Goal: Transaction & Acquisition: Obtain resource

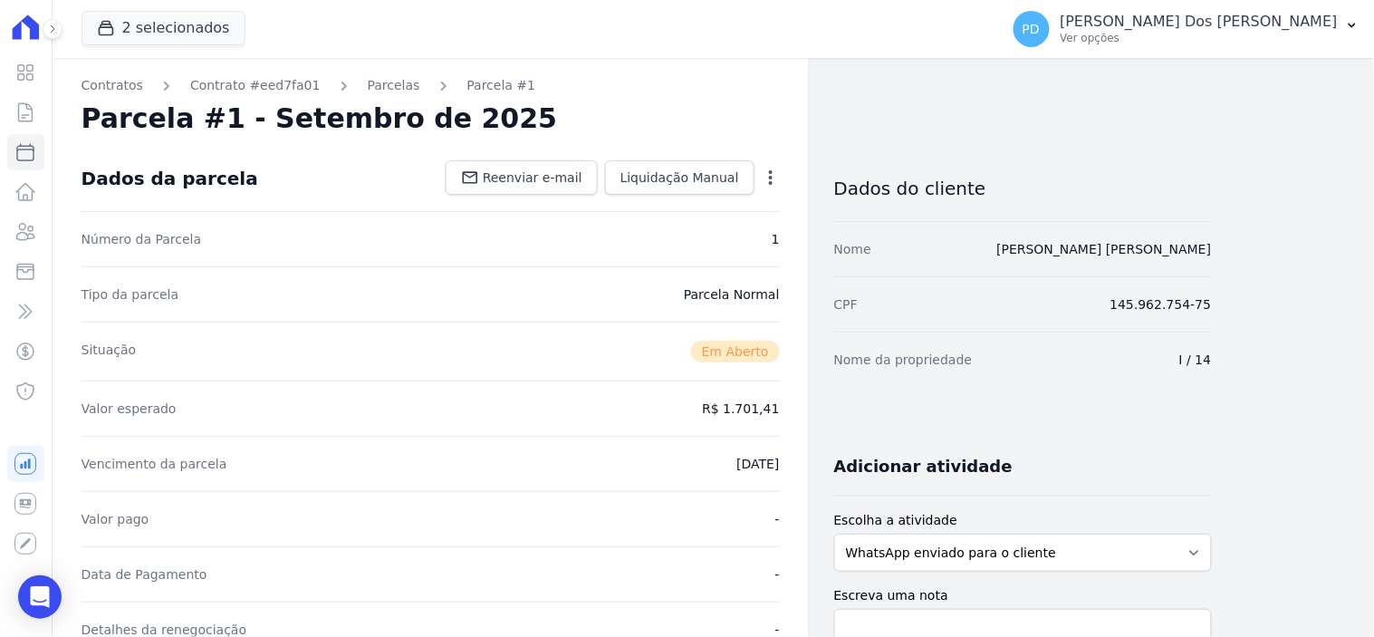
scroll to position [603, 0]
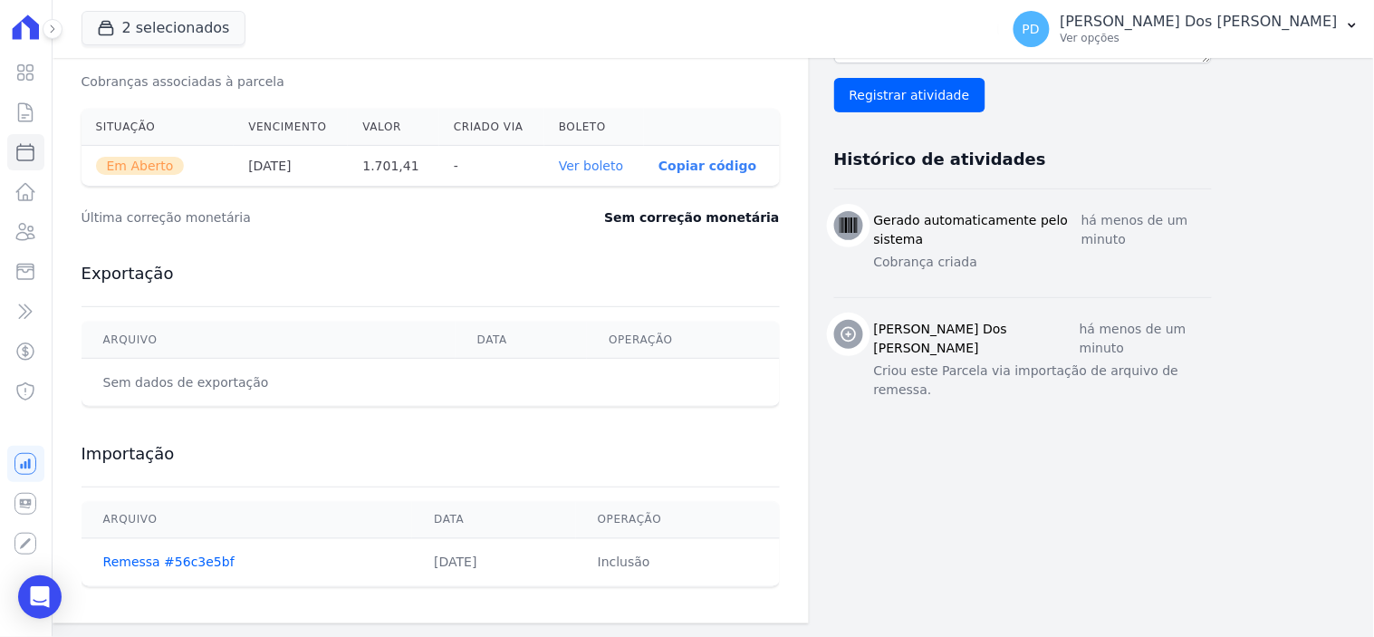
click at [32, 120] on icon at bounding box center [26, 112] width 14 height 18
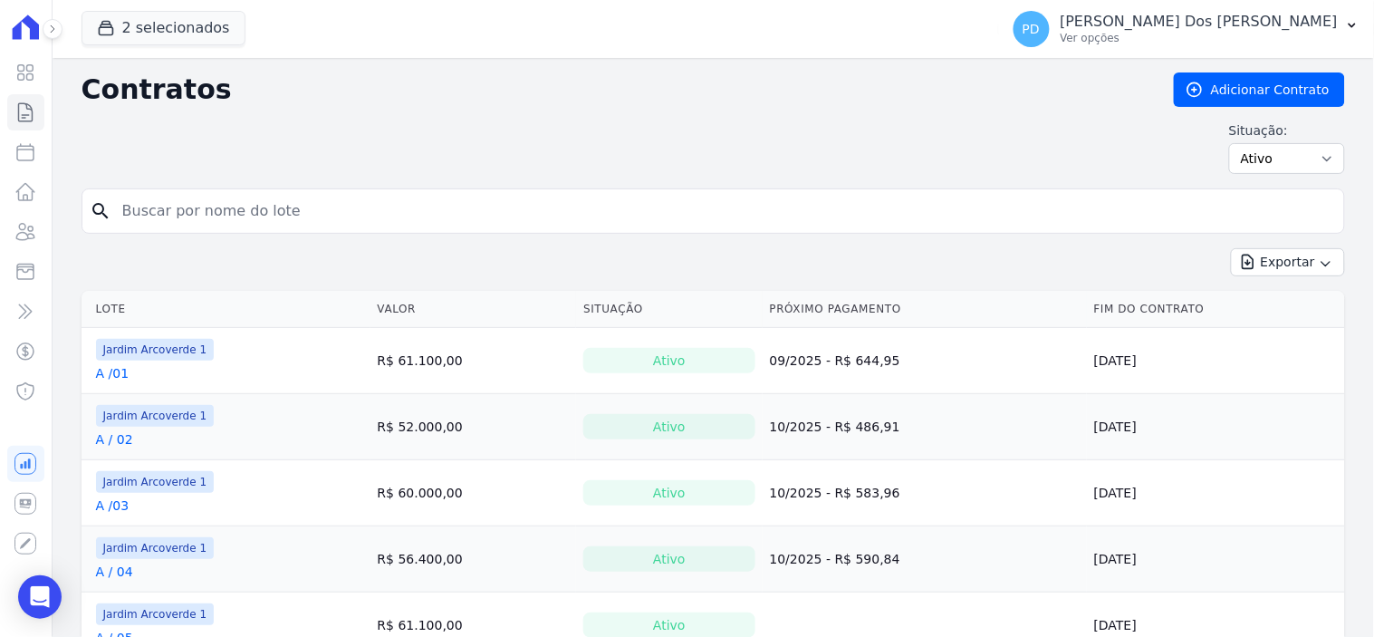
click at [465, 214] on input "search" at bounding box center [724, 211] width 1226 height 36
type input "j /035"
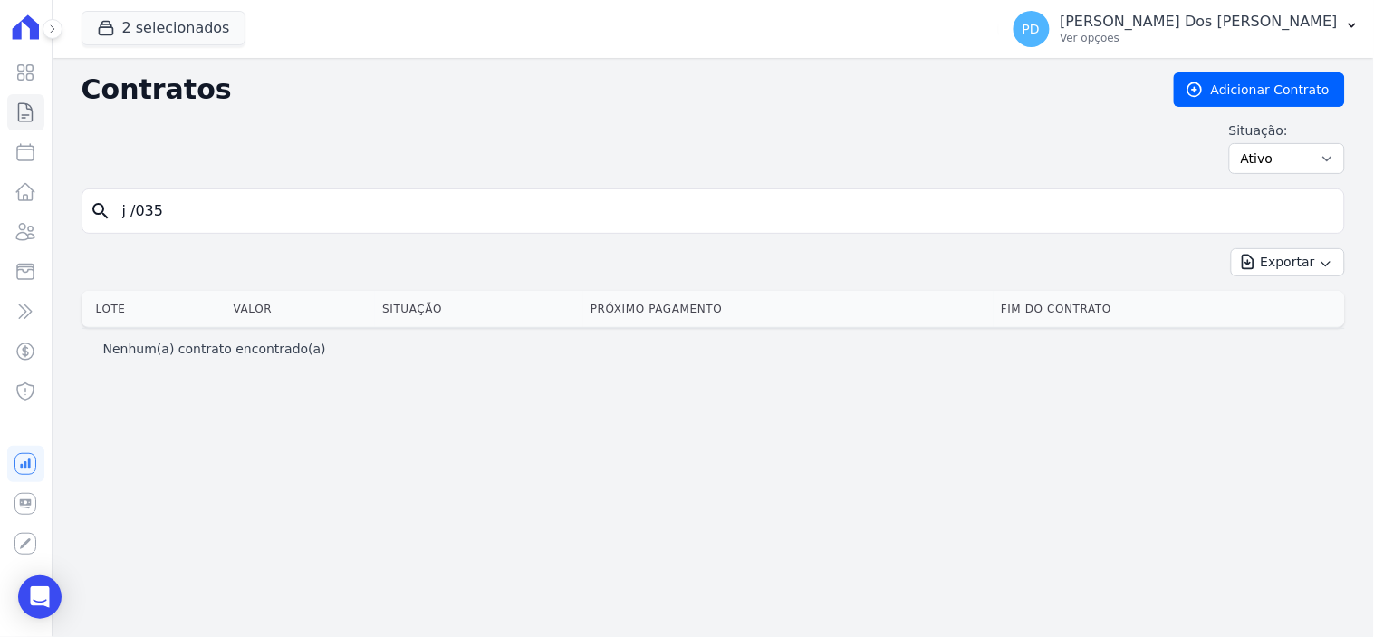
click at [140, 220] on input "j /035" at bounding box center [724, 211] width 1226 height 36
type input "j / 35"
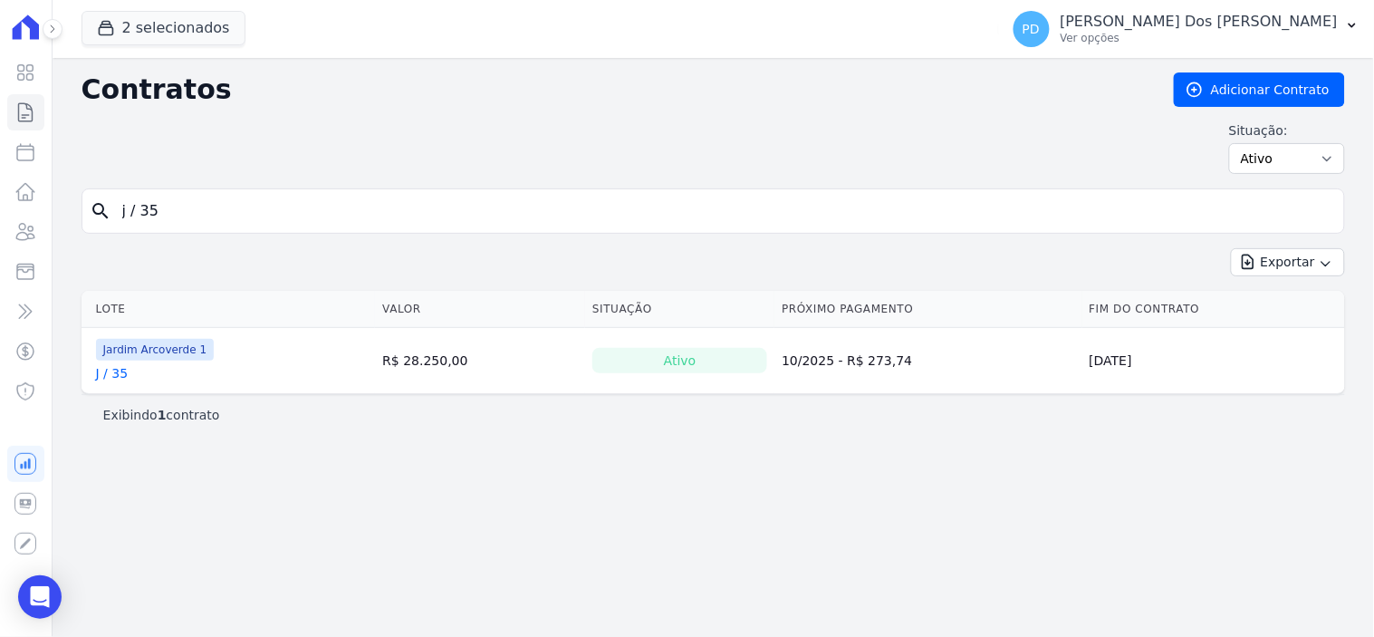
click at [114, 378] on link "J / 35" at bounding box center [112, 373] width 33 height 18
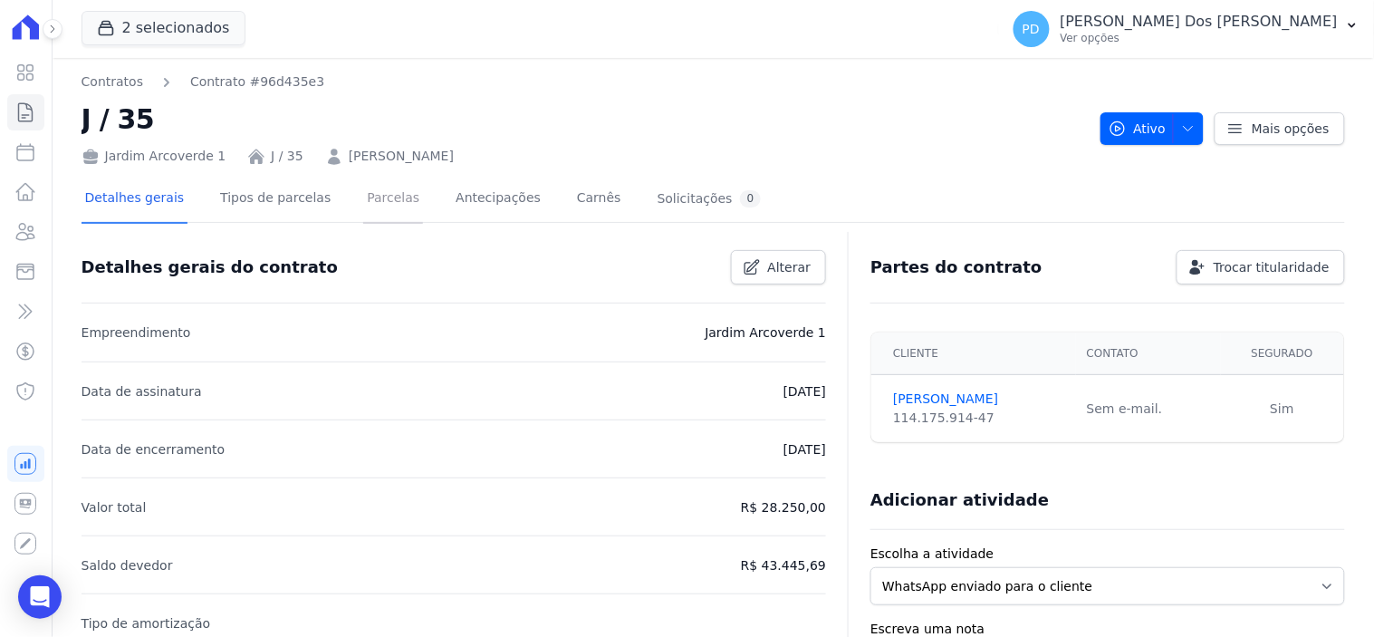
click at [369, 209] on link "Parcelas" at bounding box center [393, 200] width 60 height 48
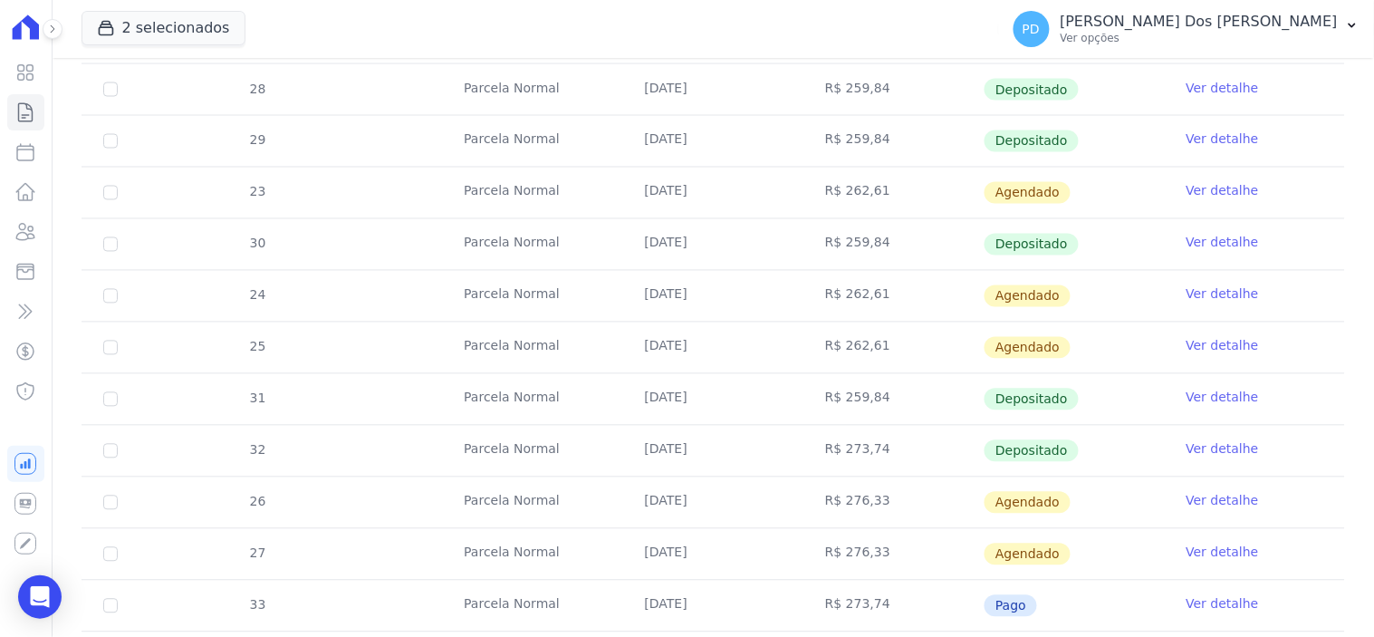
scroll to position [906, 0]
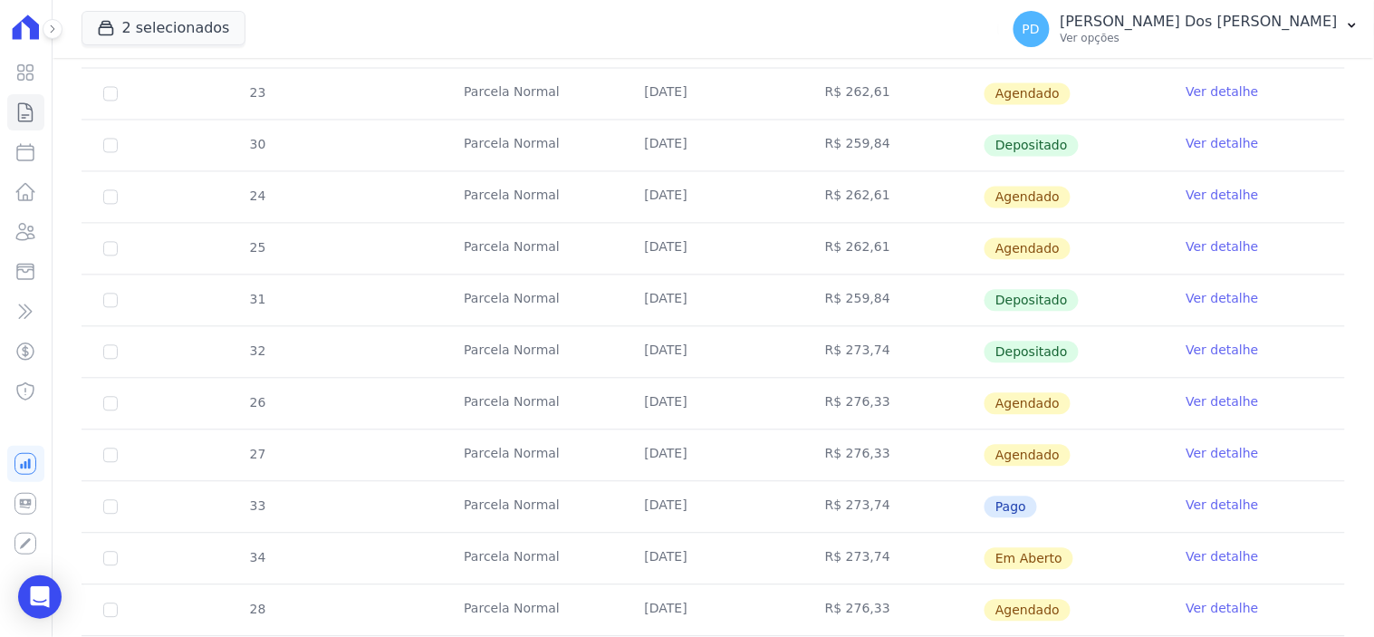
drag, startPoint x: 630, startPoint y: 510, endPoint x: 1073, endPoint y: 510, distance: 443.0
click at [1073, 510] on tr "33 [GEOGRAPHIC_DATA] [DATE] R$ 273,74 Pago Ver detalhe" at bounding box center [714, 507] width 1264 height 52
drag, startPoint x: 628, startPoint y: 360, endPoint x: 1280, endPoint y: 359, distance: 652.2
click at [1280, 359] on tr "32 [GEOGRAPHIC_DATA] [DATE] R$ 273,74 Depositado Ver detalhe" at bounding box center [714, 352] width 1264 height 52
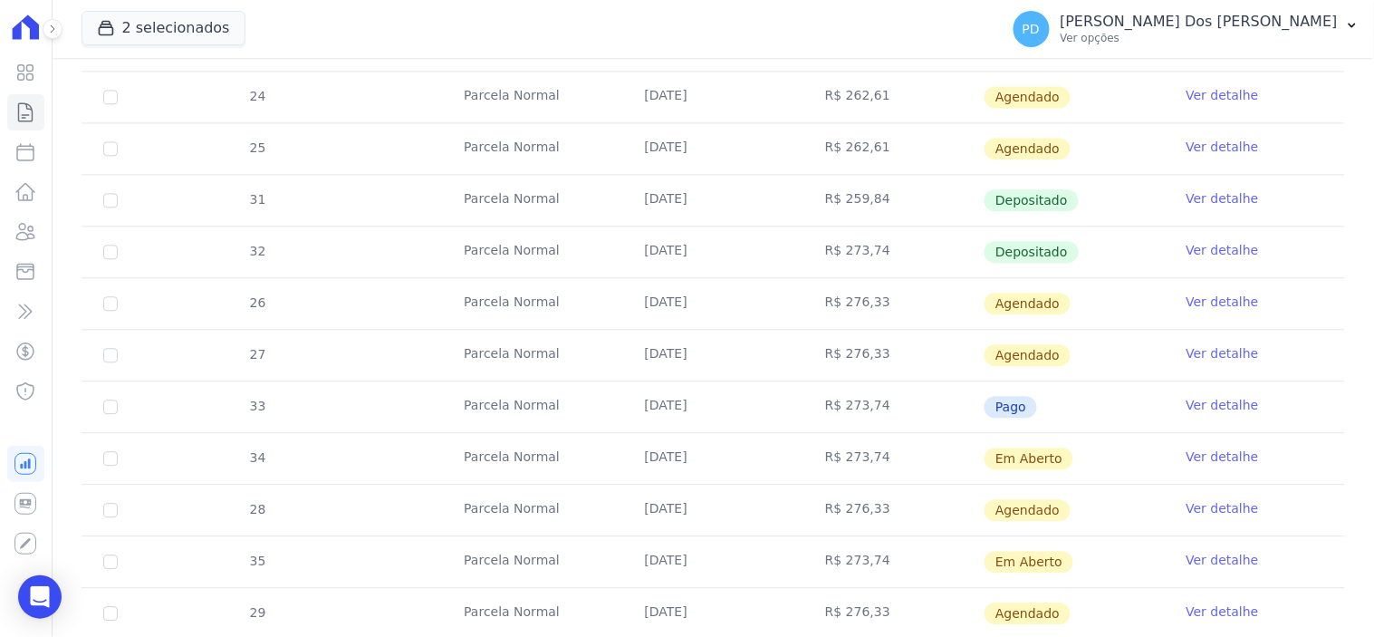
click at [1084, 409] on td "Pago" at bounding box center [1074, 406] width 180 height 51
drag, startPoint x: 636, startPoint y: 251, endPoint x: 818, endPoint y: 251, distance: 182.1
click at [818, 251] on tr "32 [GEOGRAPHIC_DATA] [DATE] R$ 273,74 Depositado Ver detalhe" at bounding box center [714, 252] width 1264 height 52
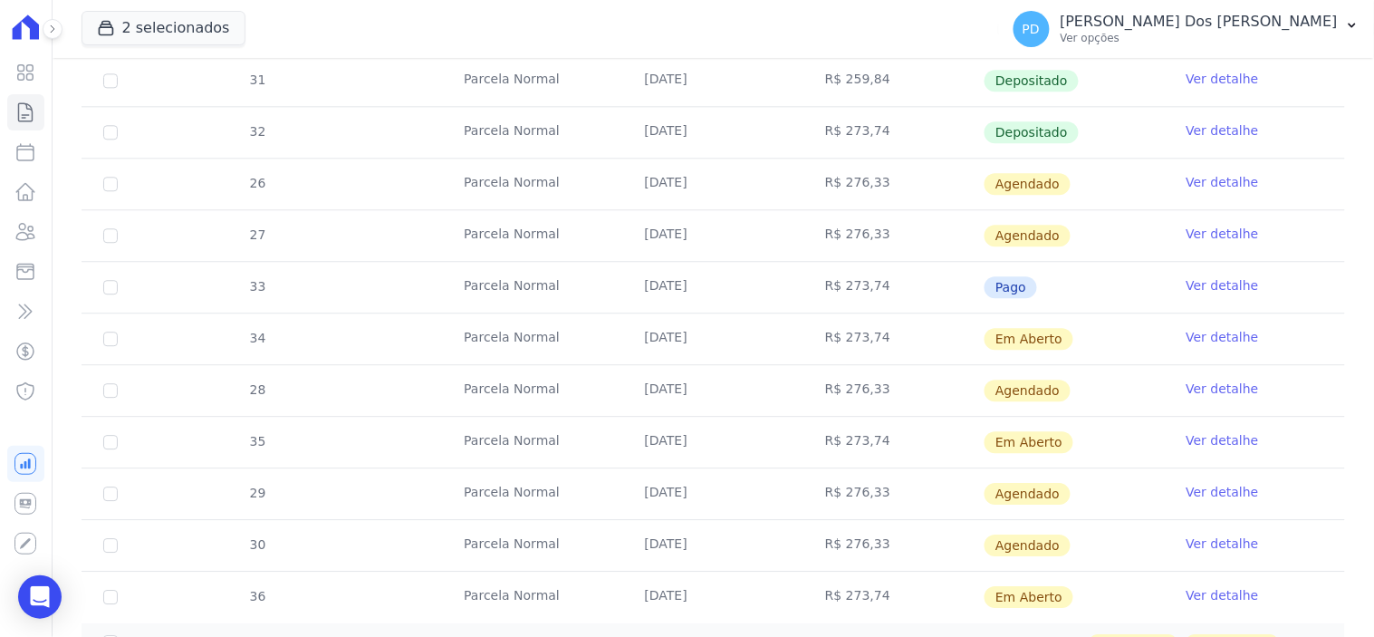
scroll to position [1090, 0]
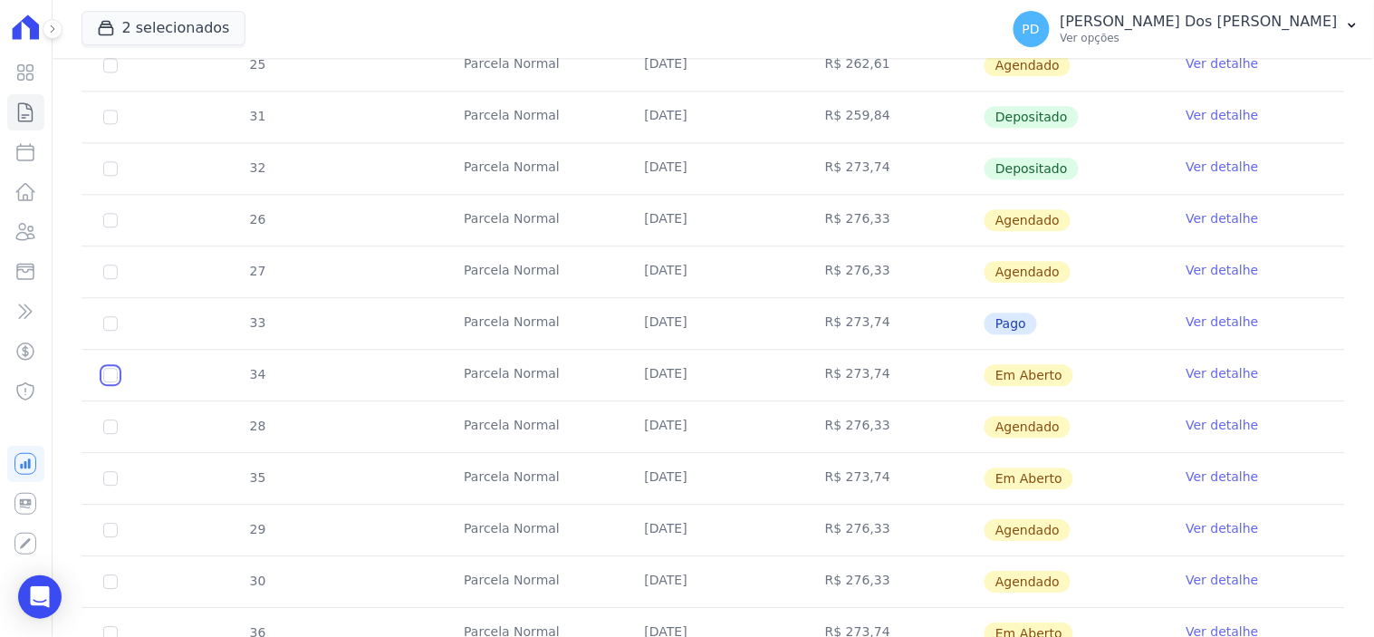
click at [106, 375] on input "checkbox" at bounding box center [110, 375] width 14 height 14
checkbox input "true"
click at [111, 483] on input "checkbox" at bounding box center [110, 478] width 14 height 14
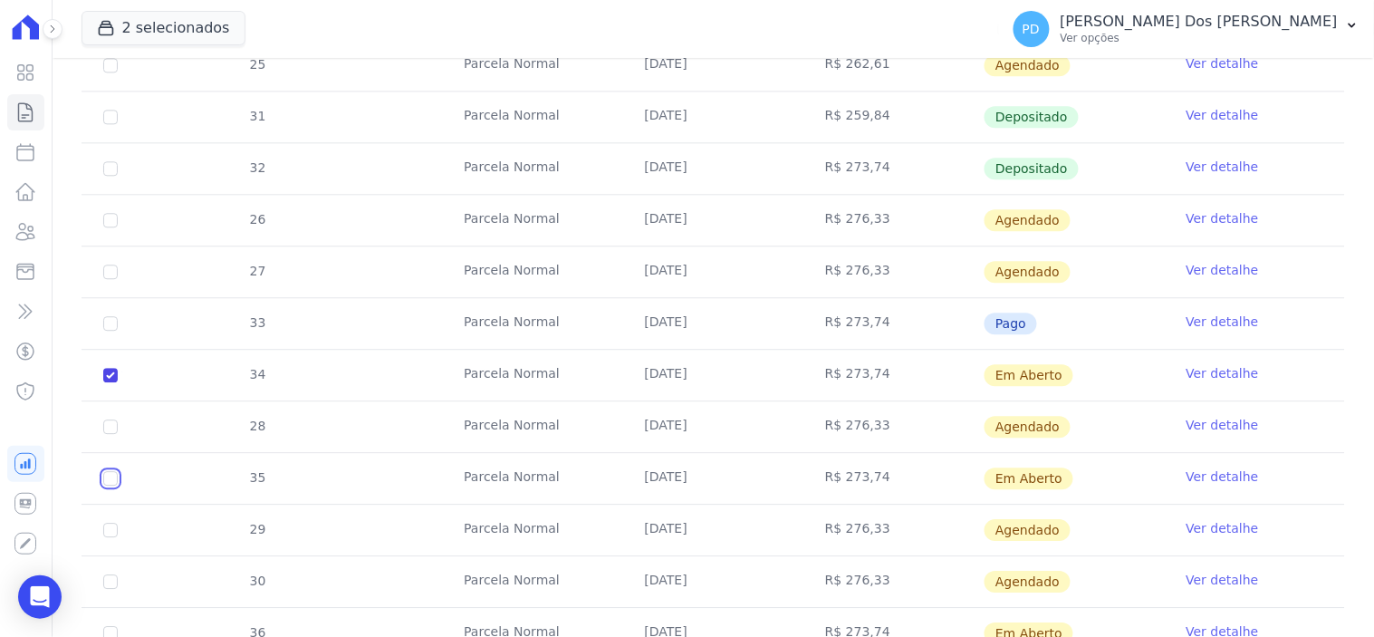
checkbox input "true"
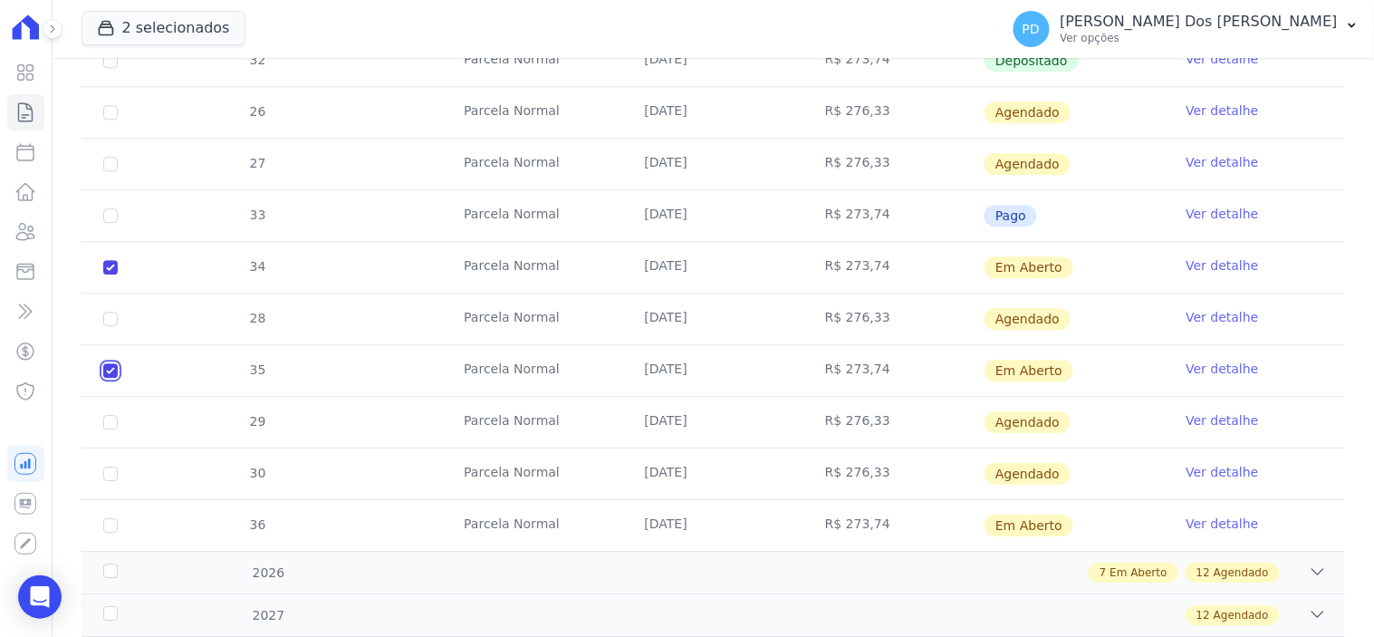
scroll to position [1291, 0]
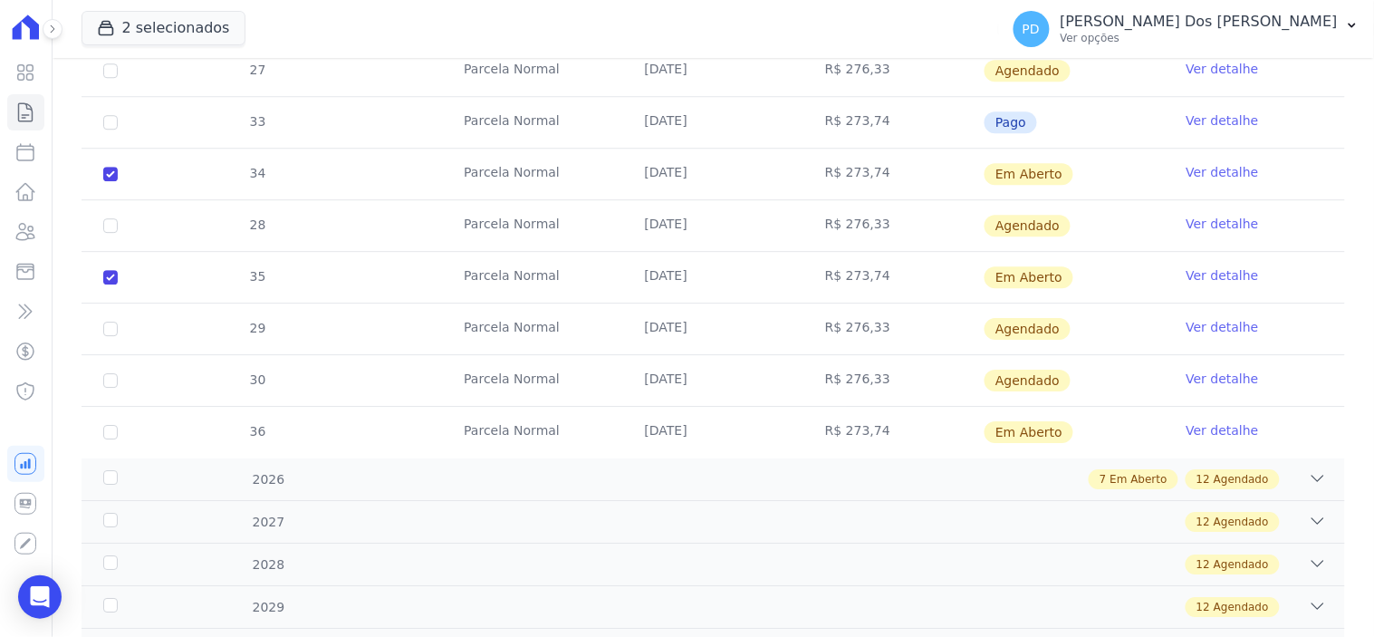
click at [111, 440] on td "36" at bounding box center [111, 432] width 58 height 51
click at [118, 431] on td "36" at bounding box center [111, 432] width 58 height 51
click at [111, 436] on input "checkbox" at bounding box center [110, 432] width 14 height 14
checkbox input "true"
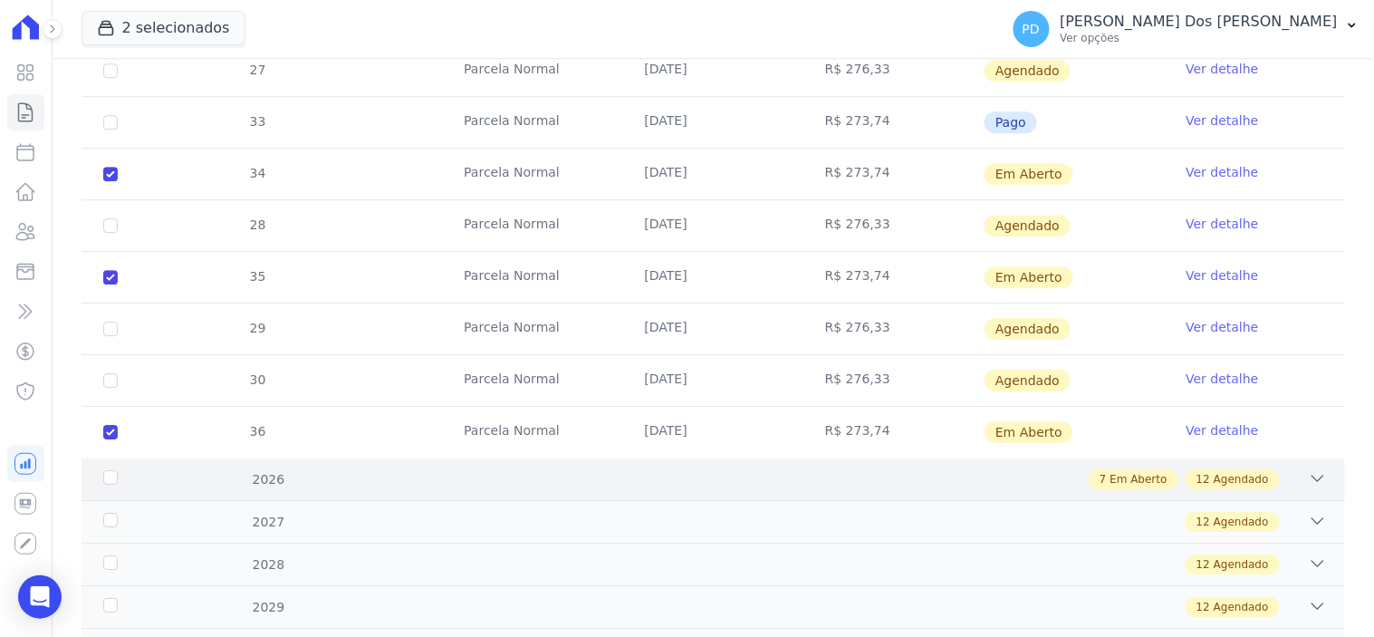
drag, startPoint x: 105, startPoint y: 476, endPoint x: 140, endPoint y: 487, distance: 37.0
click at [107, 476] on div "2026" at bounding box center [156, 479] width 113 height 19
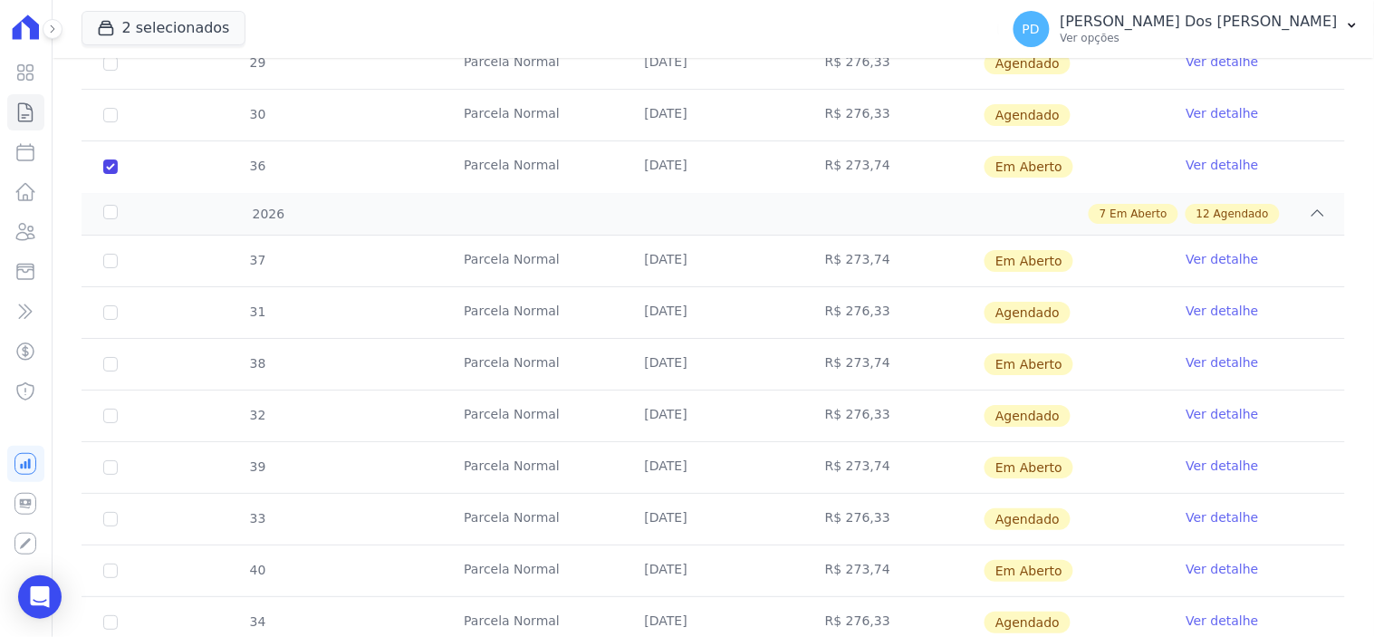
scroll to position [1593, 0]
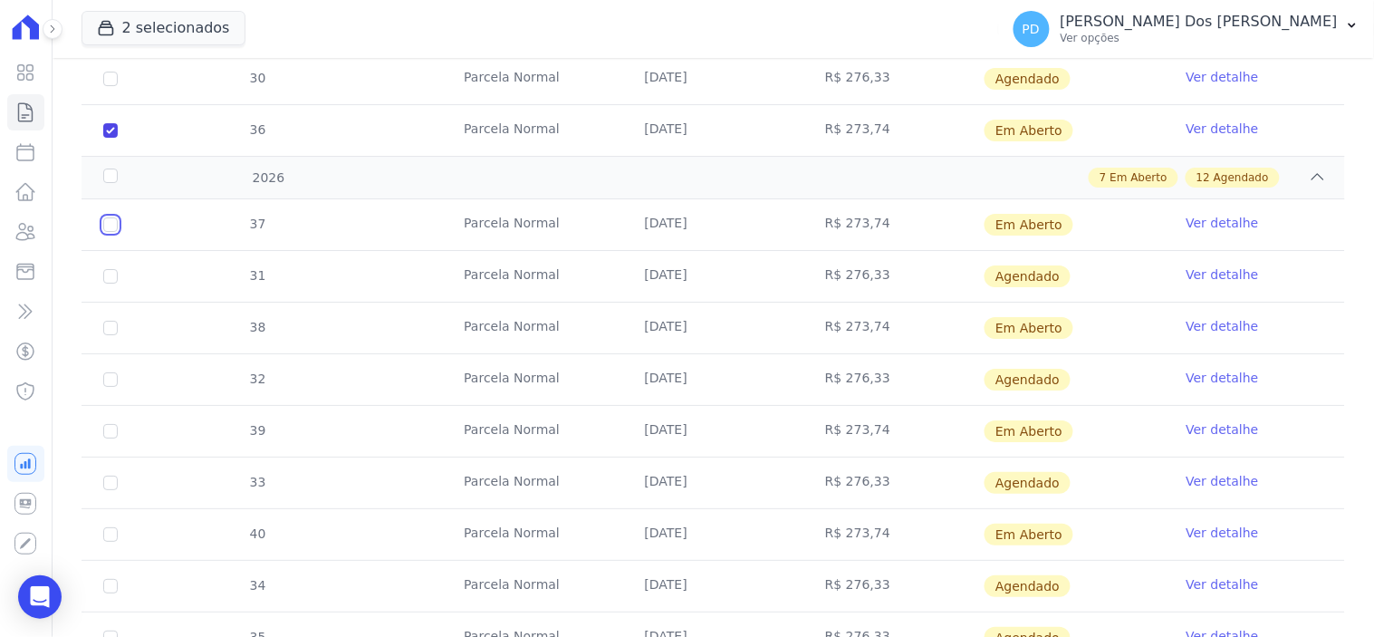
click at [111, 224] on input "checkbox" at bounding box center [110, 224] width 14 height 14
checkbox input "true"
click at [109, 328] on input "checkbox" at bounding box center [110, 328] width 14 height 14
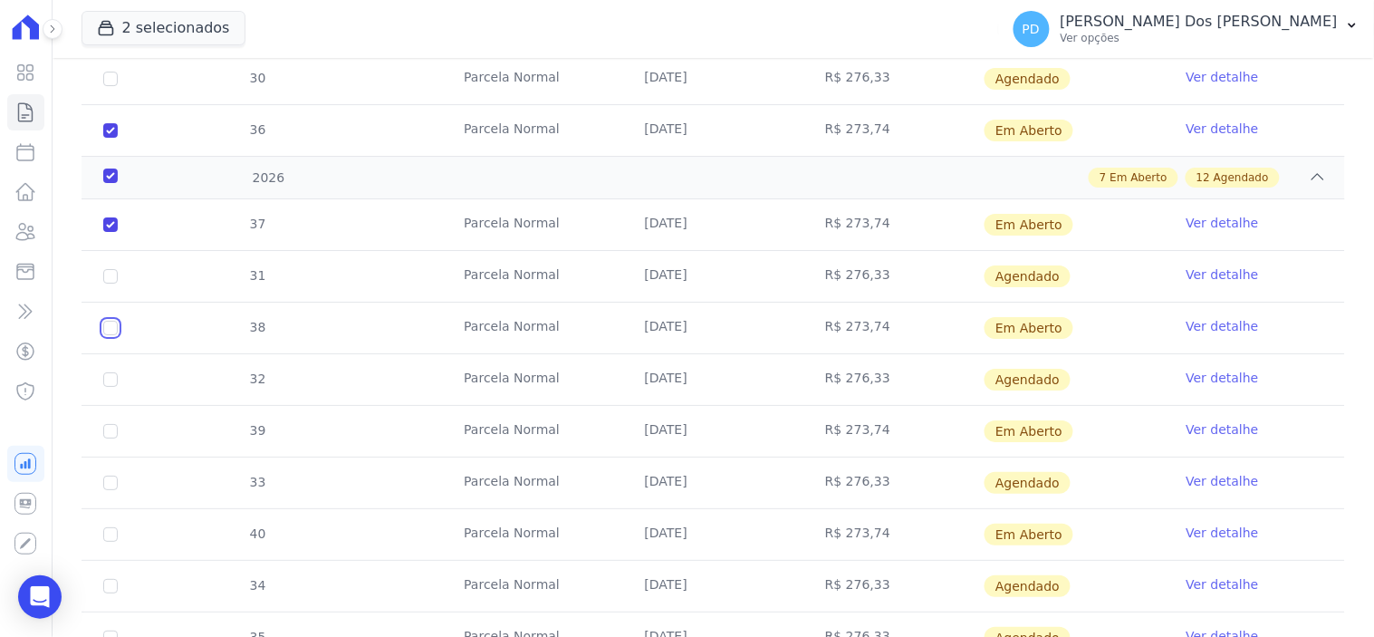
checkbox input "true"
click at [105, 430] on input "checkbox" at bounding box center [110, 431] width 14 height 14
checkbox input "true"
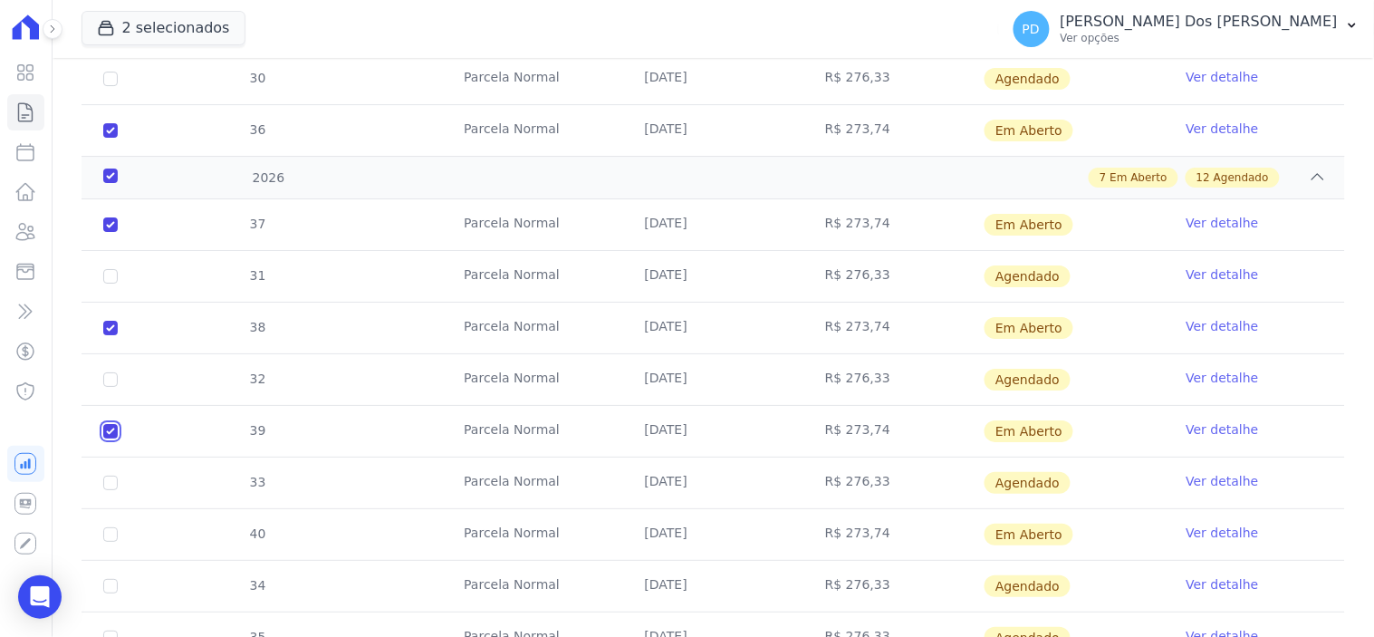
checkbox input "true"
click at [114, 535] on input "checkbox" at bounding box center [110, 534] width 14 height 14
checkbox input "true"
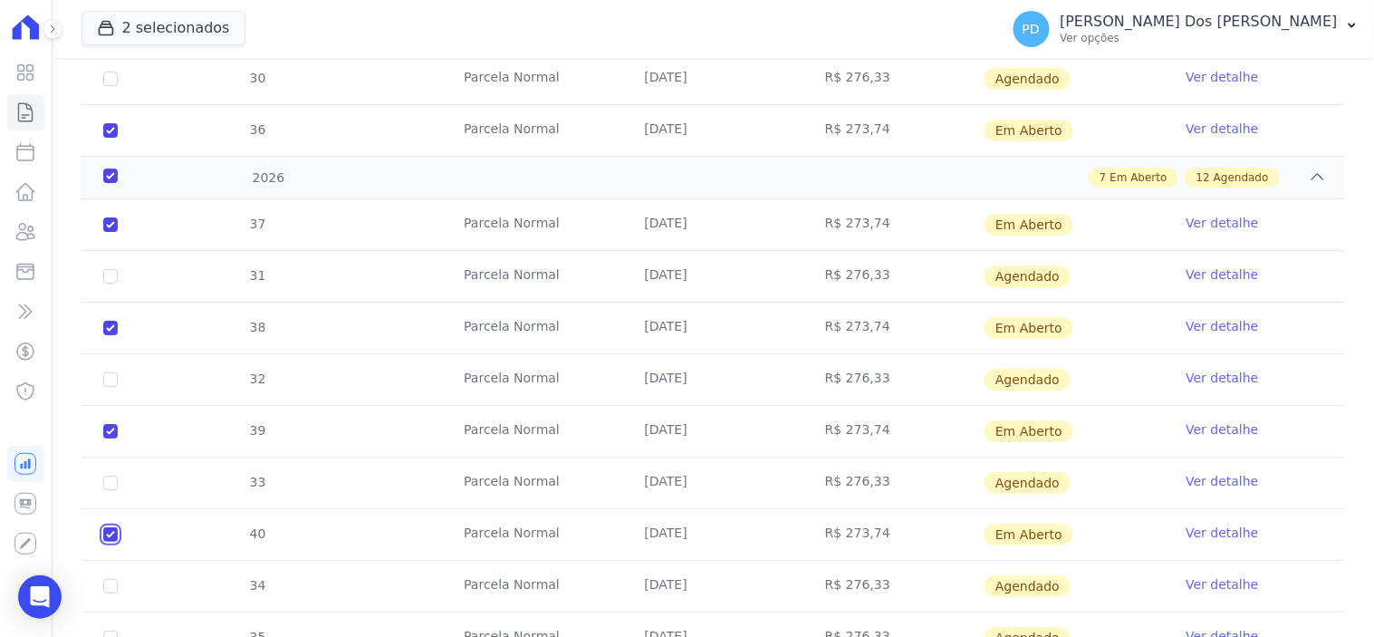
checkbox input "true"
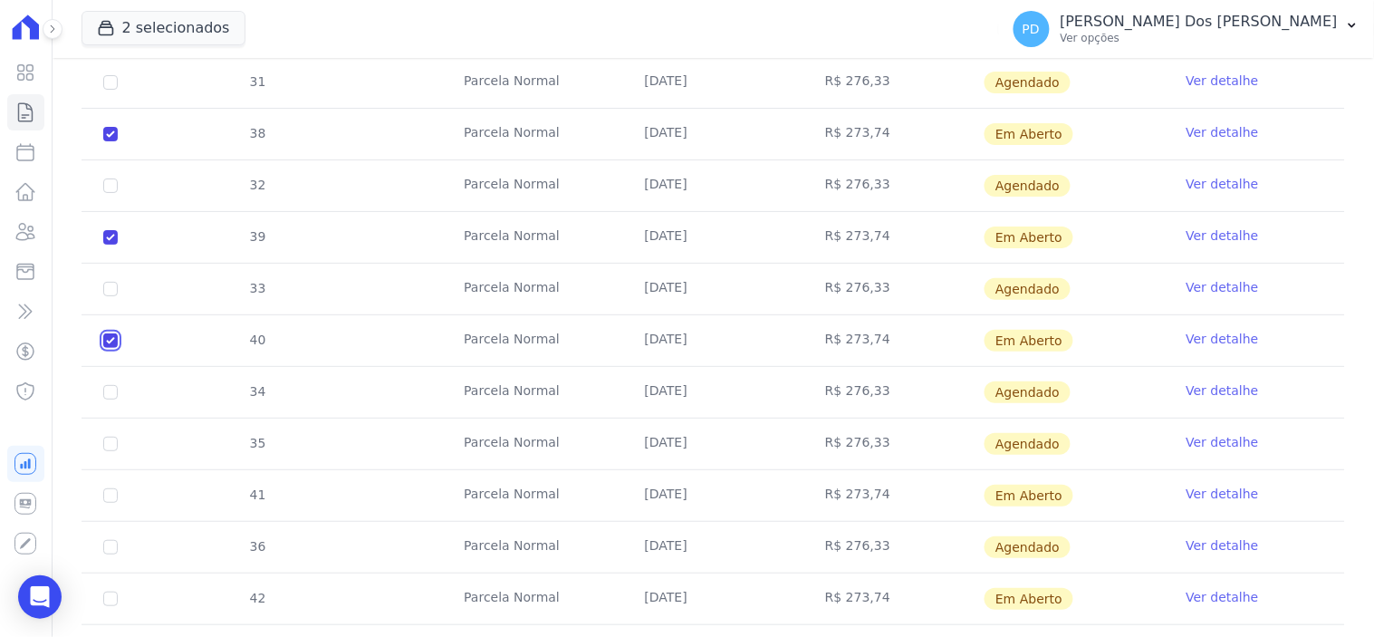
scroll to position [1795, 0]
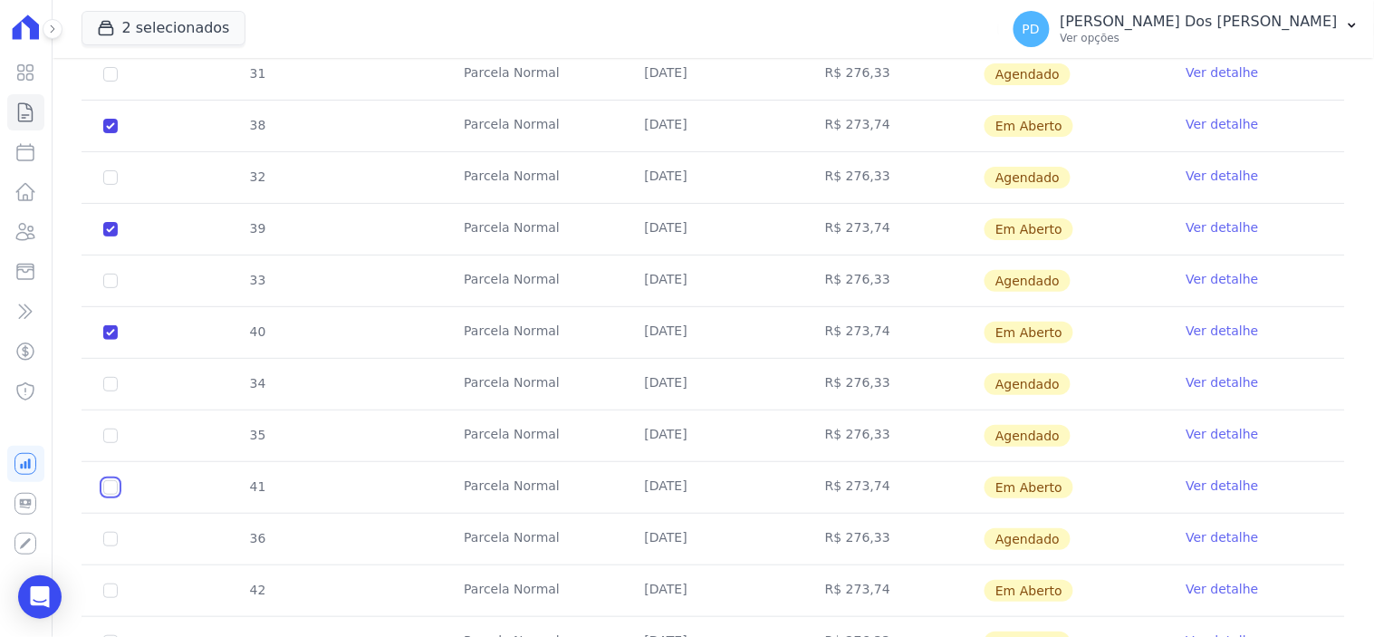
click at [111, 489] on input "checkbox" at bounding box center [110, 487] width 14 height 14
checkbox input "true"
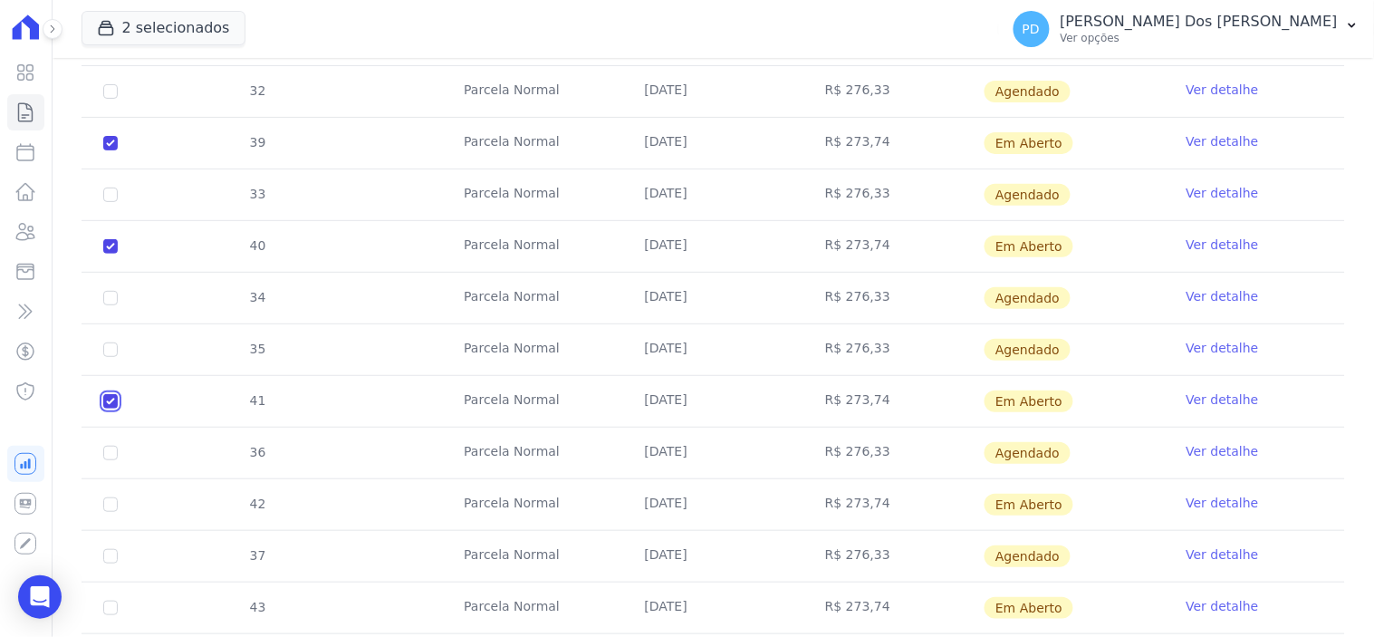
scroll to position [1996, 0]
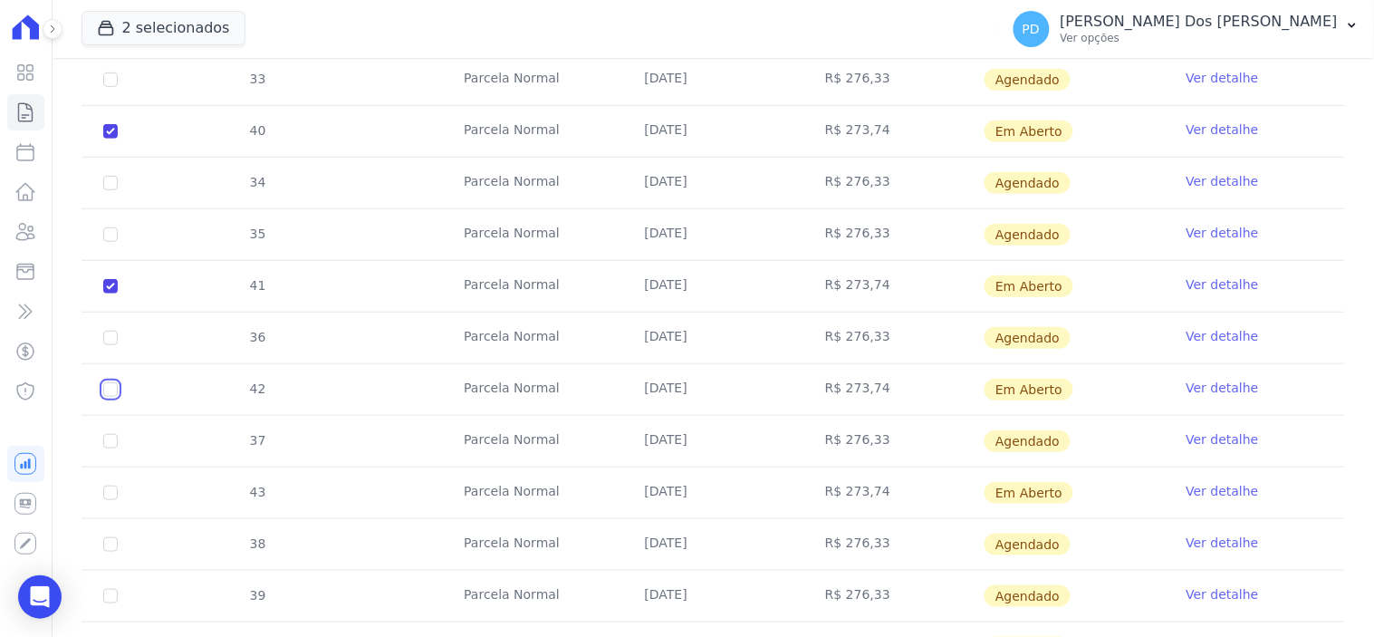
click at [104, 394] on input "checkbox" at bounding box center [110, 389] width 14 height 14
checkbox input "true"
click at [107, 493] on input "checkbox" at bounding box center [110, 493] width 14 height 14
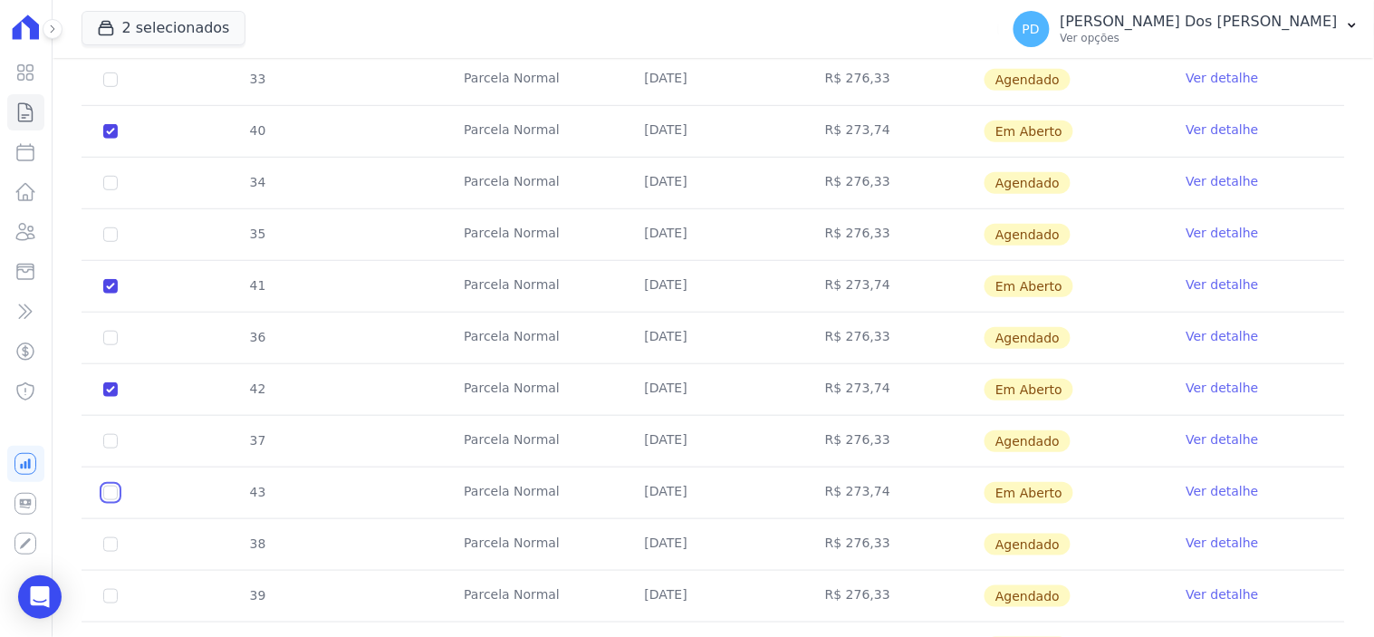
checkbox input "true"
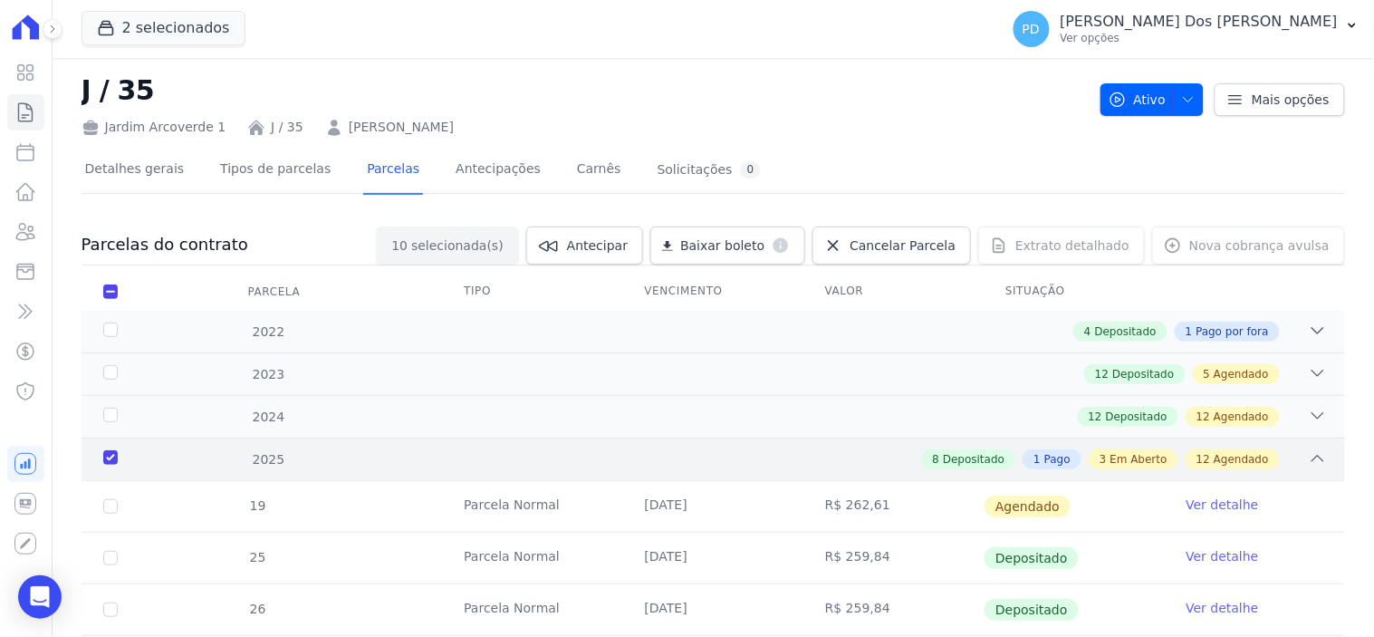
scroll to position [0, 0]
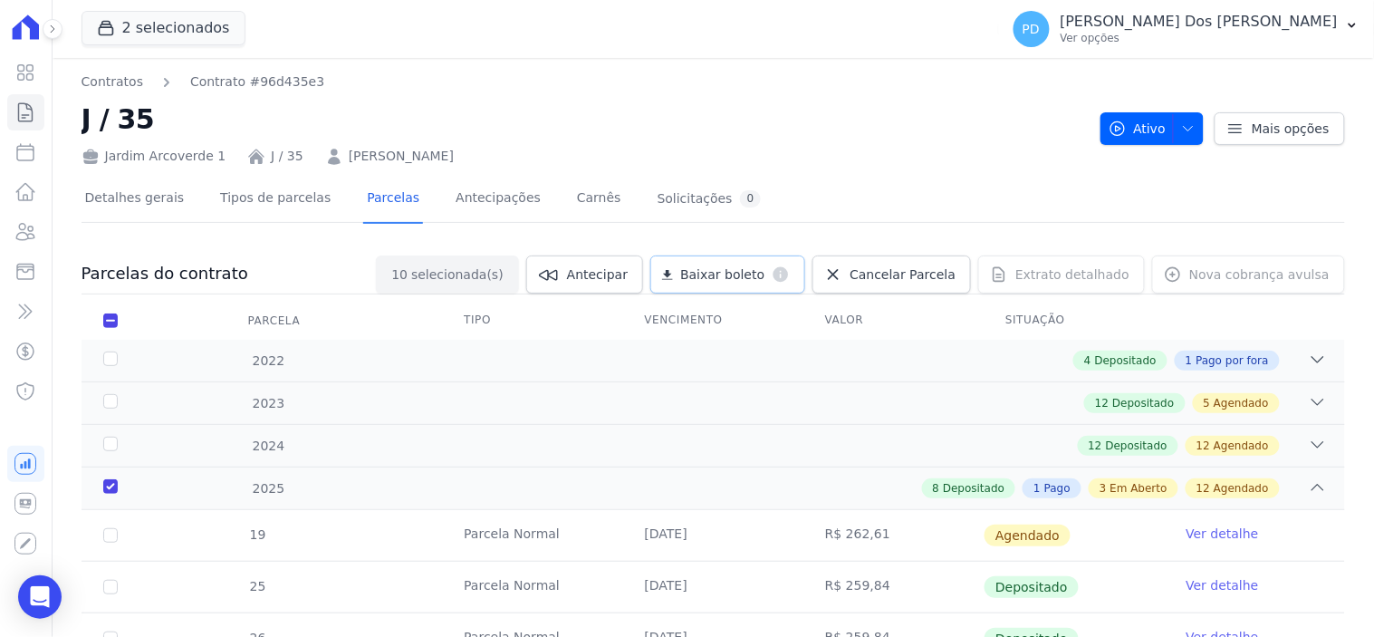
click at [740, 272] on span "Baixar boleto" at bounding box center [722, 274] width 84 height 18
click at [20, 110] on icon at bounding box center [25, 112] width 22 height 22
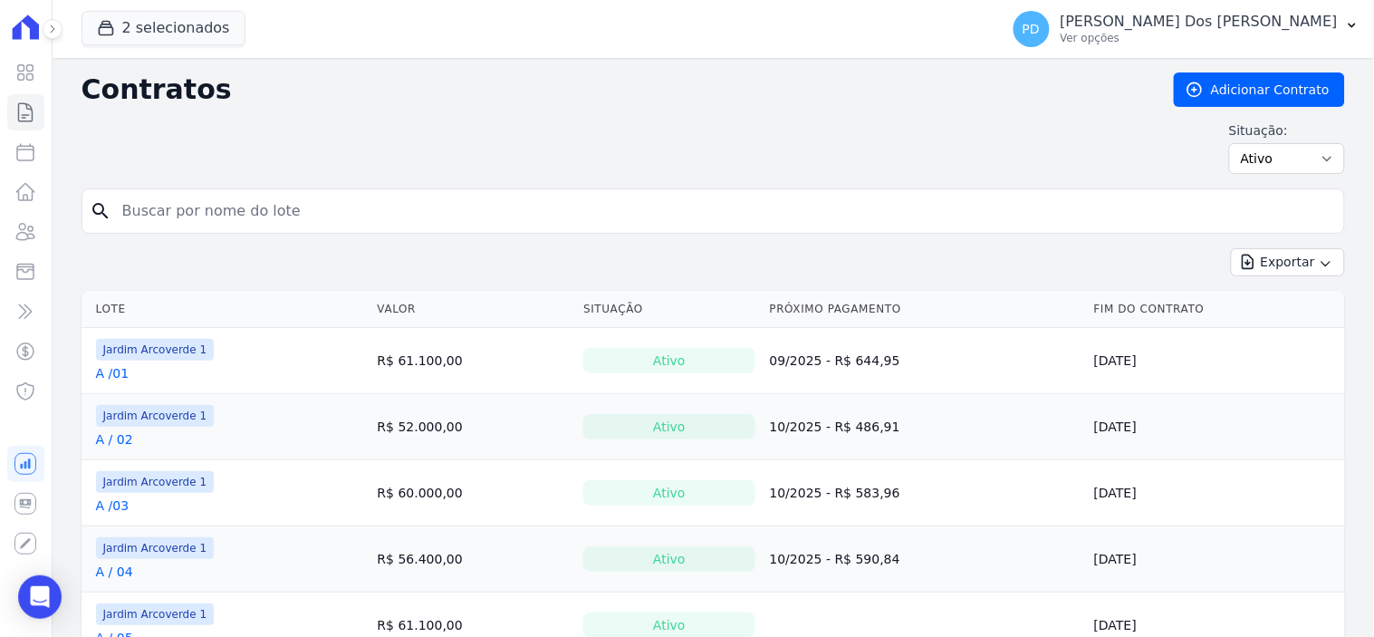
drag, startPoint x: 374, startPoint y: 209, endPoint x: 363, endPoint y: 212, distance: 11.2
click at [363, 212] on input "search" at bounding box center [724, 211] width 1226 height 36
type input "a / 08"
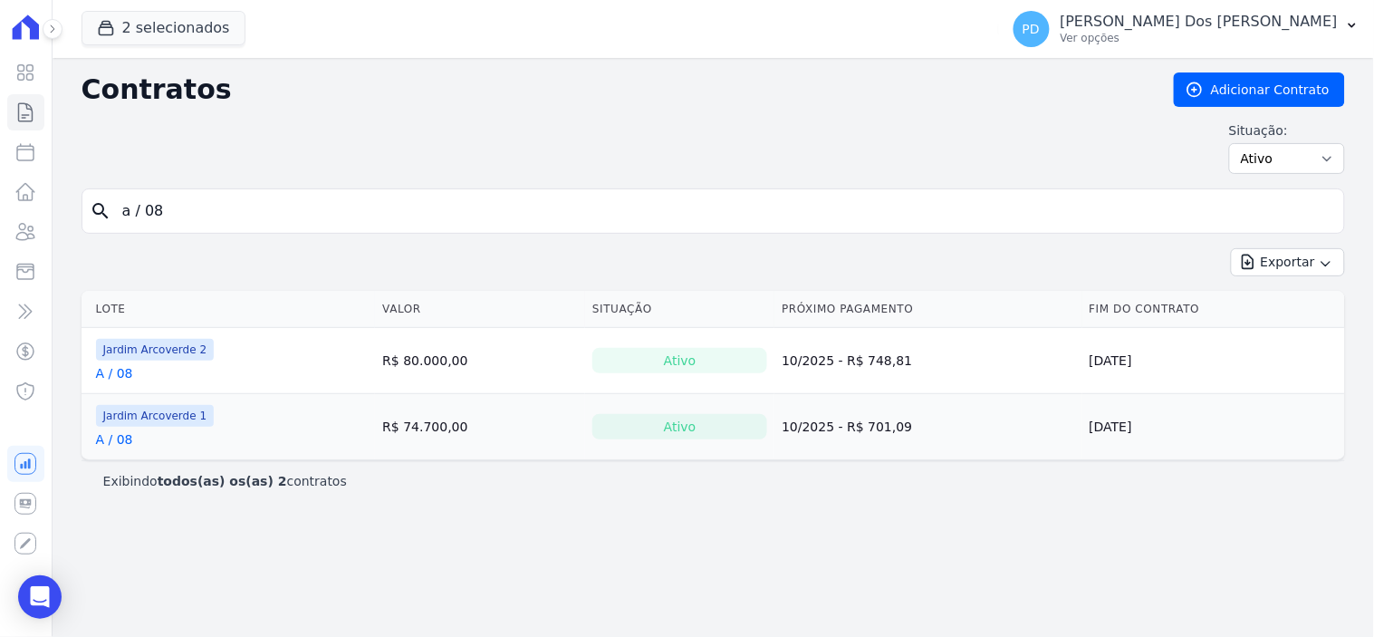
click at [121, 444] on link "A / 08" at bounding box center [114, 439] width 37 height 18
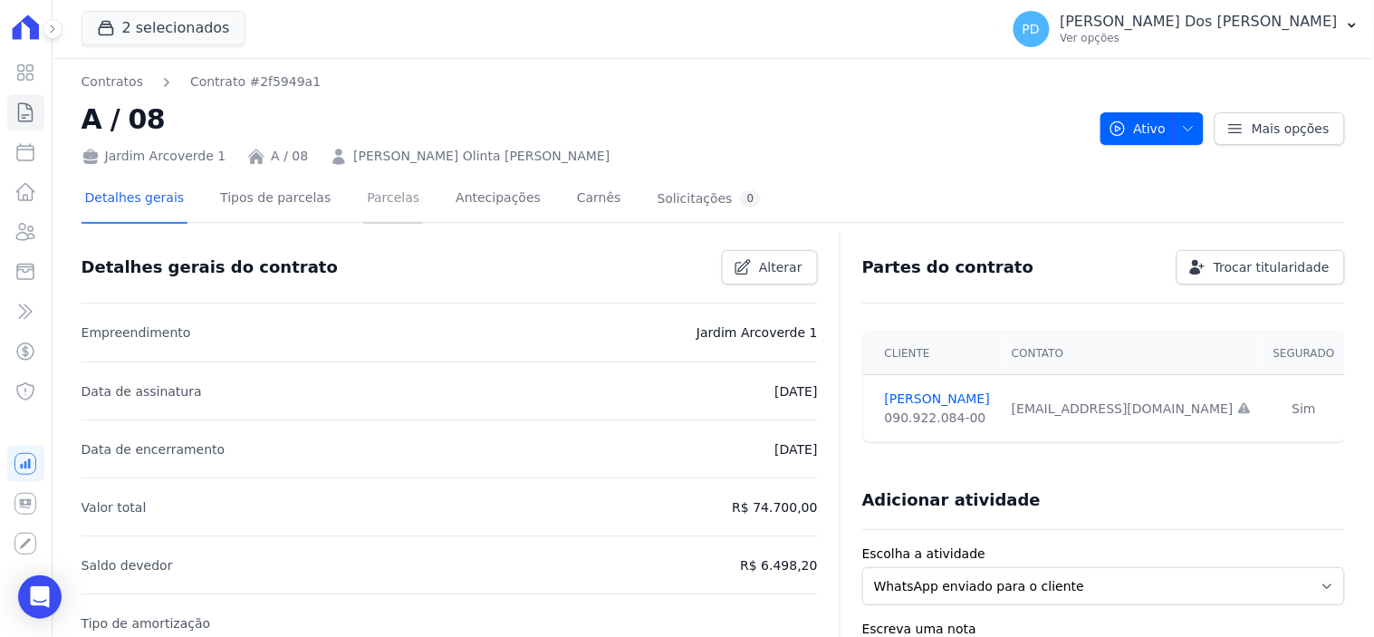
click at [376, 201] on link "Parcelas" at bounding box center [393, 200] width 60 height 48
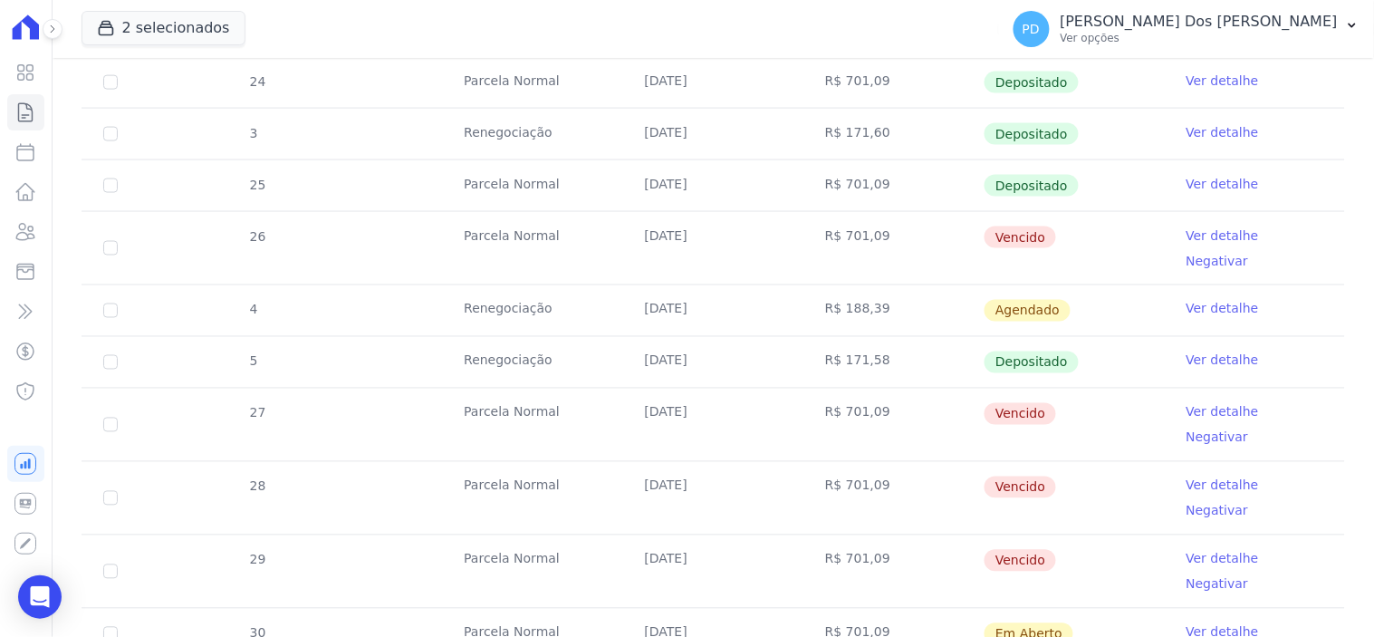
scroll to position [704, 0]
